Goal: Task Accomplishment & Management: Use online tool/utility

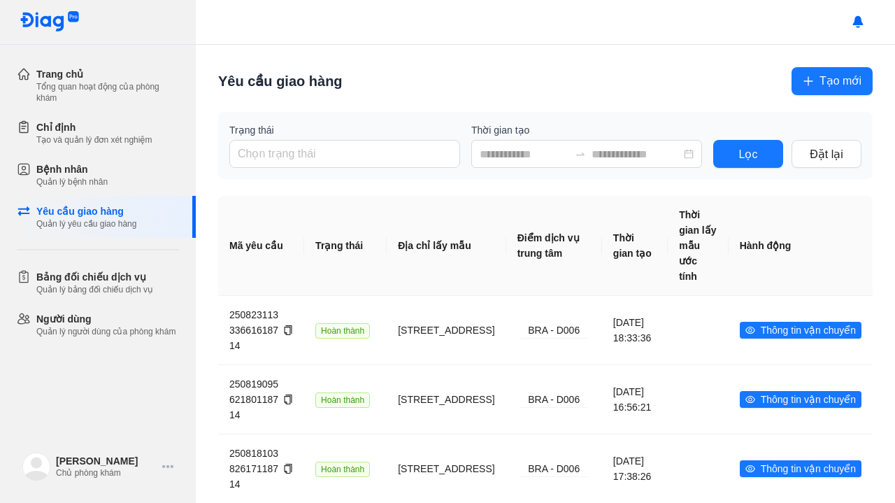
click at [847, 262] on th "Hành động" at bounding box center [801, 246] width 144 height 100
click at [112, 217] on div "Yêu cầu giao hàng" at bounding box center [86, 211] width 100 height 14
click at [816, 93] on button "Tạo mới" at bounding box center [831, 81] width 81 height 28
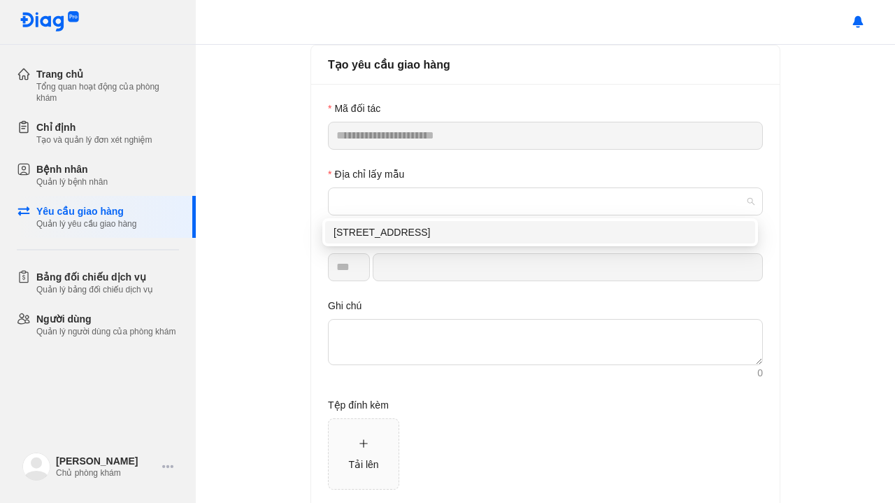
drag, startPoint x: 460, startPoint y: 196, endPoint x: 390, endPoint y: 237, distance: 80.8
click at [390, 237] on div "[STREET_ADDRESS]" at bounding box center [540, 231] width 413 height 15
type input "*********"
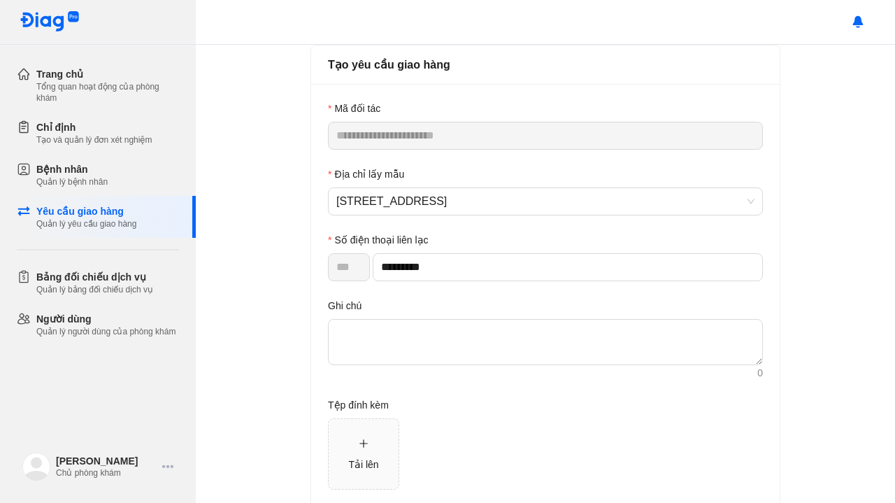
scroll to position [71, 0]
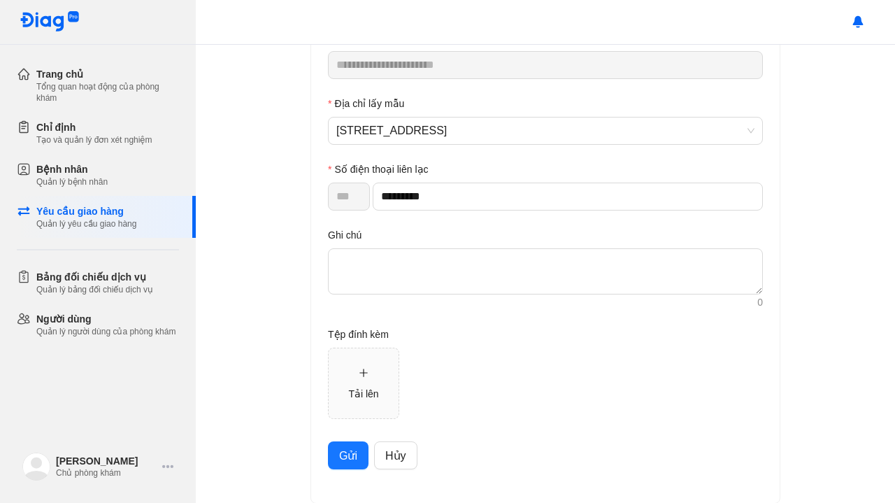
click at [341, 457] on span "Gửi" at bounding box center [348, 455] width 18 height 17
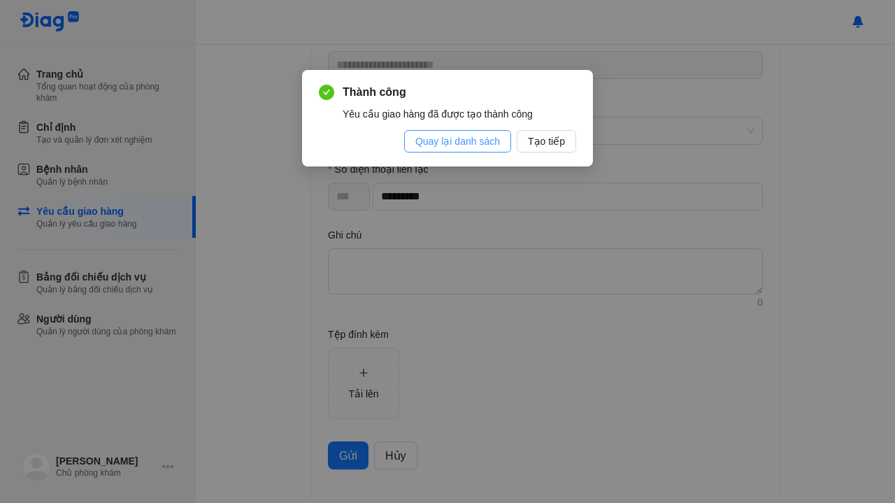
click at [484, 140] on span "Quay lại danh sách" at bounding box center [457, 141] width 85 height 15
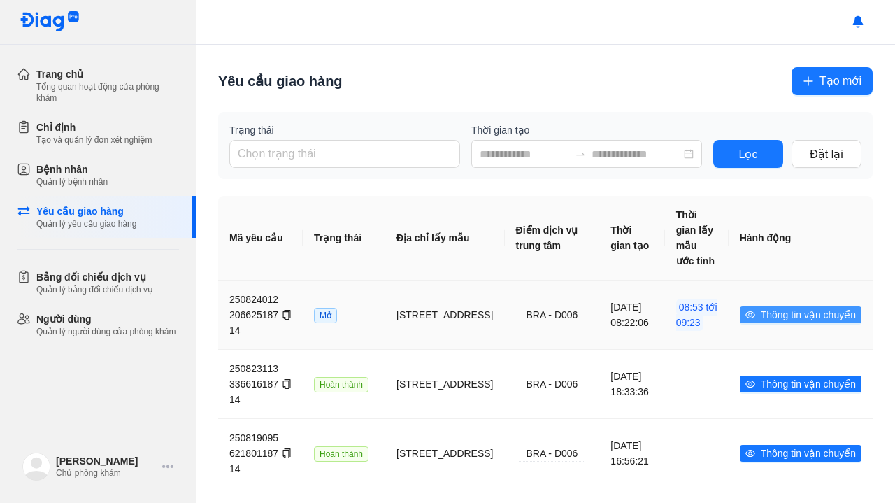
click at [745, 311] on icon "eye" at bounding box center [750, 315] width 10 height 10
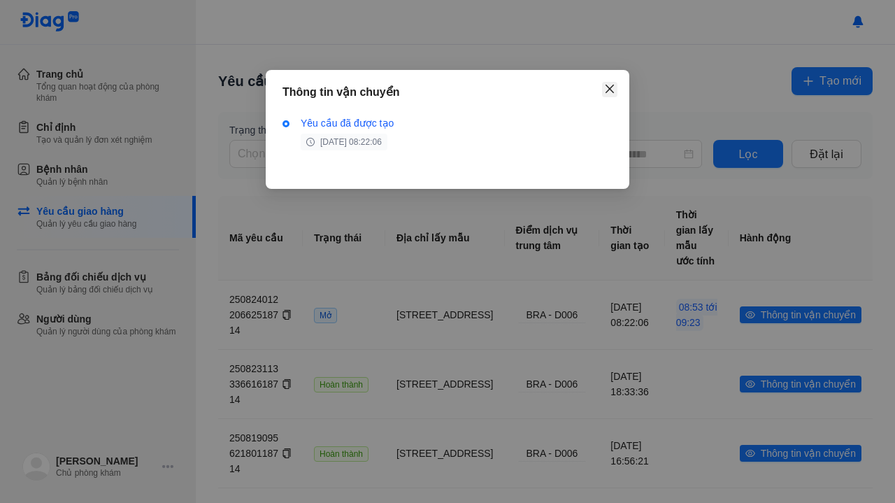
click at [605, 89] on icon "close" at bounding box center [609, 88] width 11 height 11
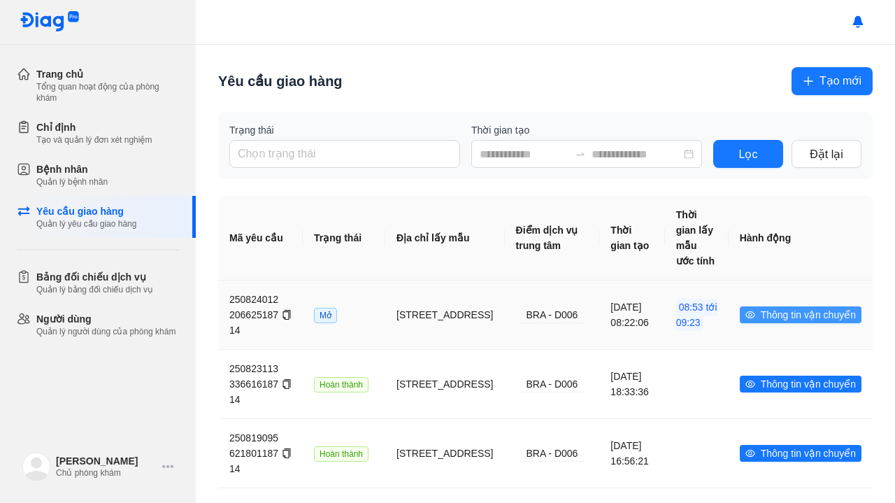
click at [765, 311] on span "Thông tin vận chuyển" at bounding box center [808, 314] width 95 height 15
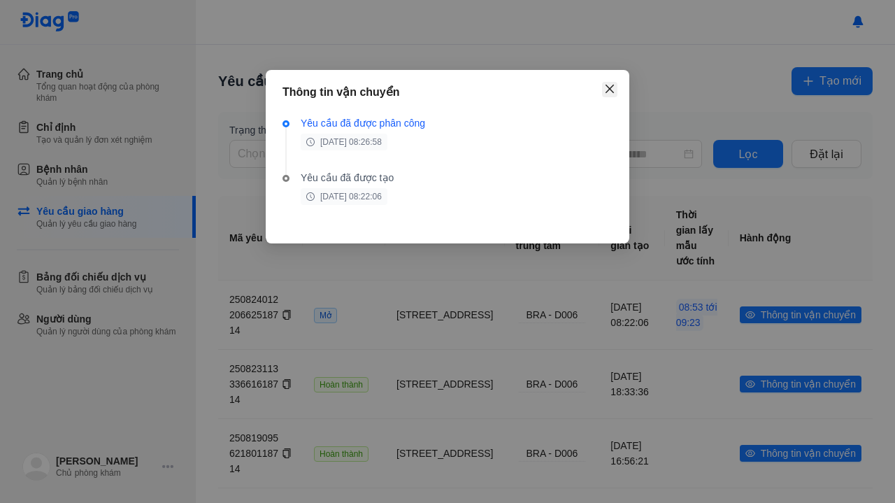
click at [606, 92] on icon "close" at bounding box center [609, 89] width 8 height 8
